Goal: Obtain resource: Obtain resource

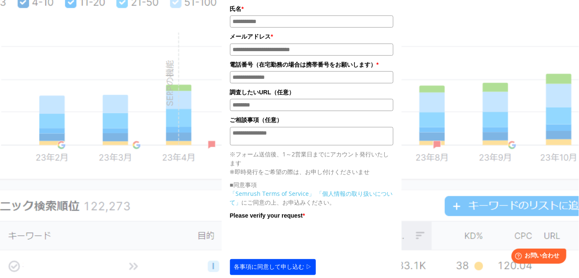
scroll to position [228, 0]
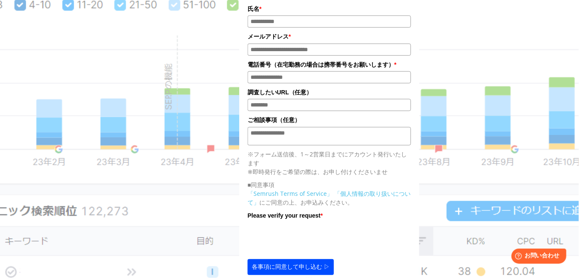
scroll to position [228, 0]
